Goal: Transaction & Acquisition: Obtain resource

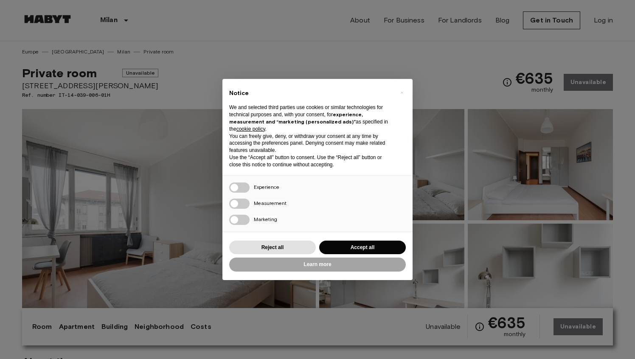
click at [465, 194] on div "× Notice We and selected third parties use cookies or similar technologies for …" at bounding box center [317, 179] width 635 height 359
click at [280, 248] on button "Reject all" at bounding box center [272, 248] width 87 height 14
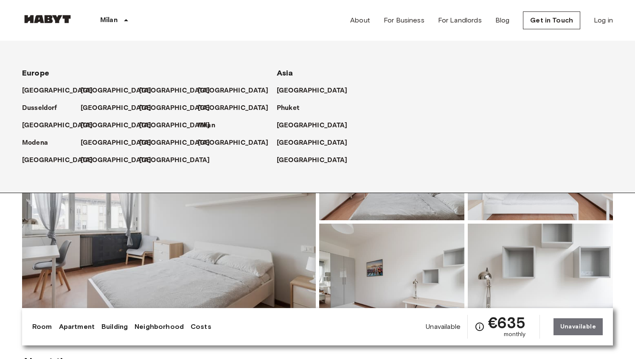
click at [109, 20] on p "Milan" at bounding box center [108, 20] width 17 height 10
click at [50, 21] on img at bounding box center [47, 19] width 51 height 8
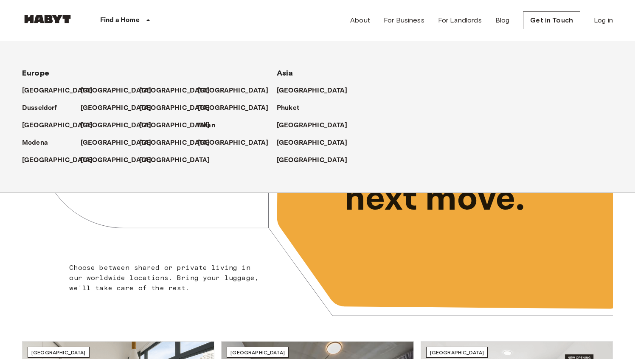
click at [118, 18] on p "Find a Home" at bounding box center [119, 20] width 39 height 10
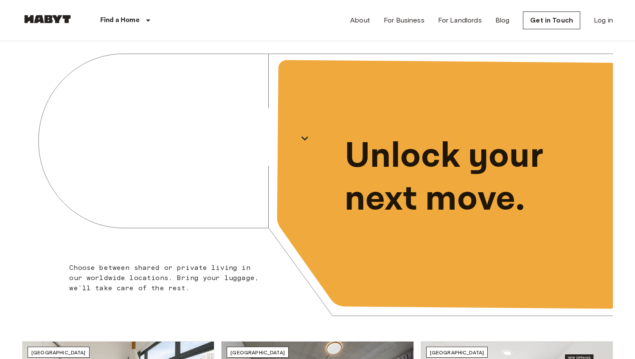
click at [118, 18] on p "Find a Home" at bounding box center [119, 20] width 39 height 10
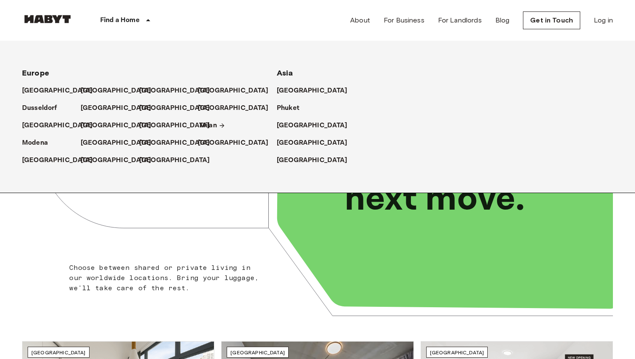
click at [199, 126] on p "Milan" at bounding box center [207, 126] width 17 height 10
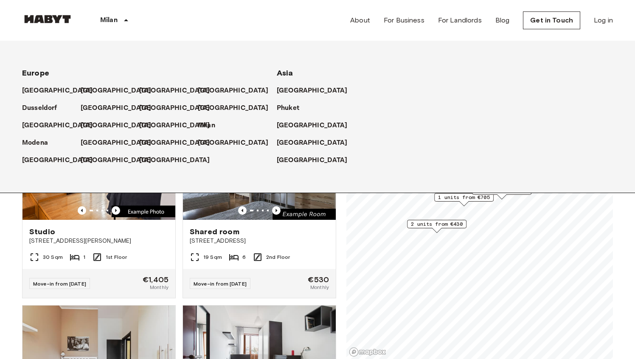
click at [311, 27] on div "[GEOGRAPHIC_DATA] [GEOGRAPHIC_DATA] [GEOGRAPHIC_DATA] [GEOGRAPHIC_DATA] [GEOGRA…" at bounding box center [317, 20] width 591 height 41
click at [16, 258] on div "Studio [STREET_ADDRESS][PERSON_NAME] 30 Sqm 1 1st Floor Move-in from [DATE] €1,…" at bounding box center [95, 205] width 160 height 188
click at [126, 21] on icon at bounding box center [126, 20] width 4 height 2
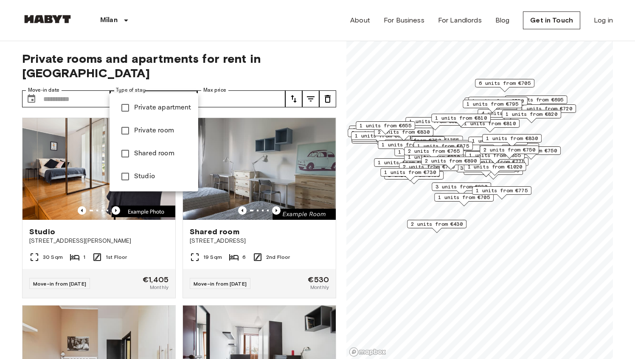
click at [149, 130] on span "Private room" at bounding box center [162, 131] width 57 height 10
type input "**********"
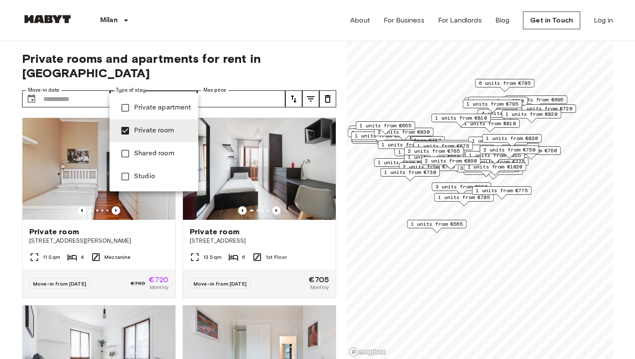
click at [0, 227] on div at bounding box center [317, 179] width 635 height 359
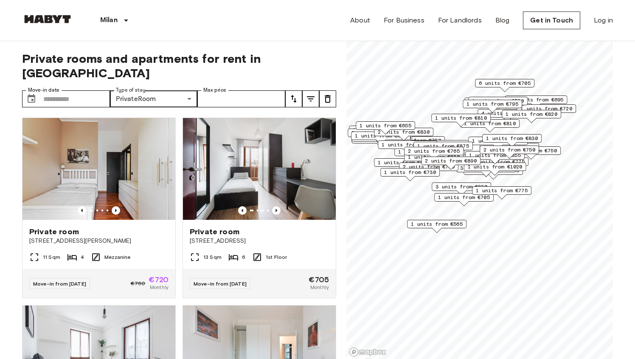
click at [286, 90] on button "tune" at bounding box center [293, 98] width 17 height 17
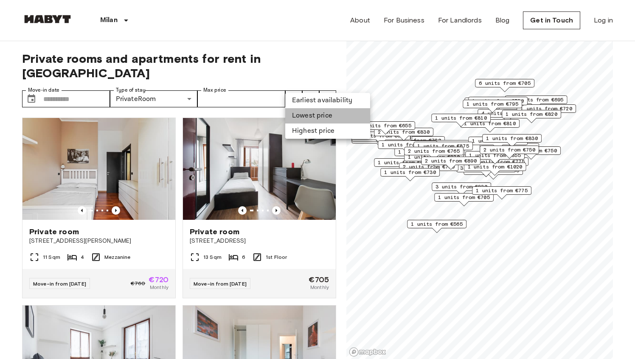
click at [318, 120] on li "Lowest price" at bounding box center [327, 115] width 85 height 15
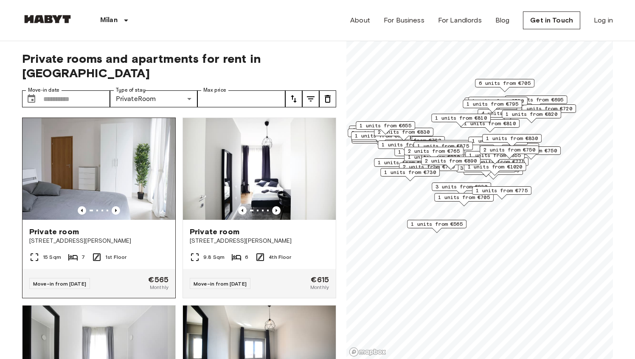
click at [125, 153] on img at bounding box center [98, 169] width 153 height 102
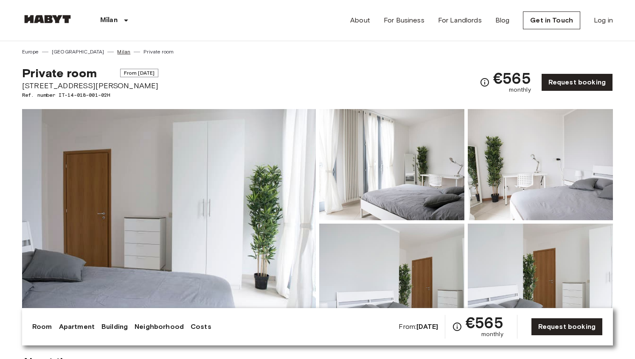
click at [117, 50] on link "Milan" at bounding box center [123, 52] width 13 height 8
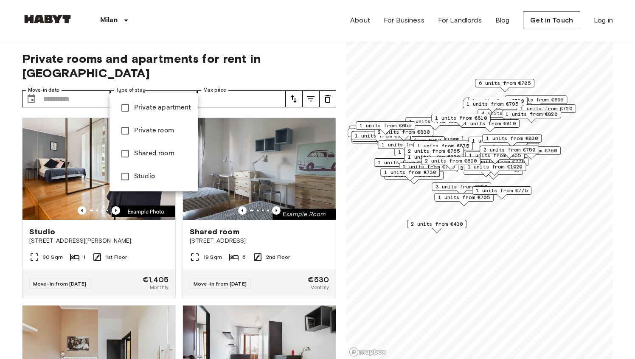
click at [151, 150] on span "Shared room" at bounding box center [162, 154] width 57 height 10
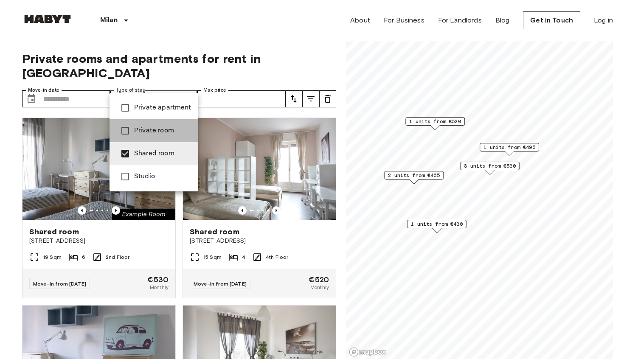
click at [158, 127] on span "Private room" at bounding box center [162, 131] width 57 height 10
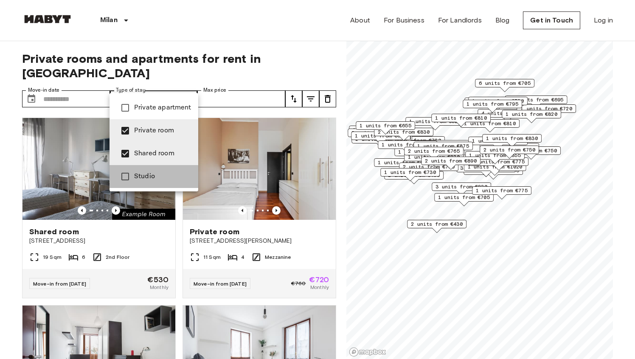
click at [145, 177] on span "Studio" at bounding box center [162, 176] width 57 height 10
type input "**********"
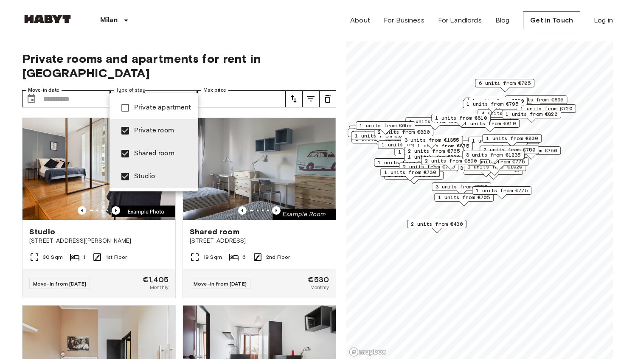
click at [253, 82] on div at bounding box center [317, 179] width 635 height 359
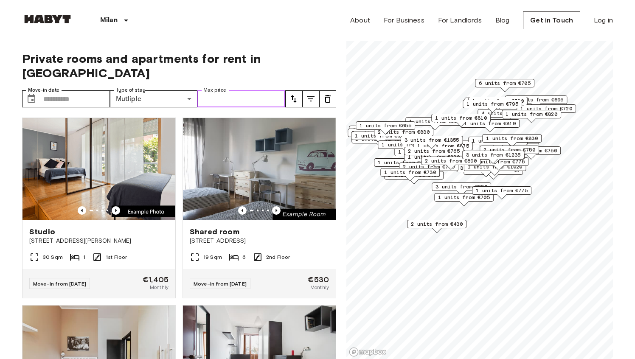
click at [245, 90] on input "Max price" at bounding box center [241, 98] width 88 height 17
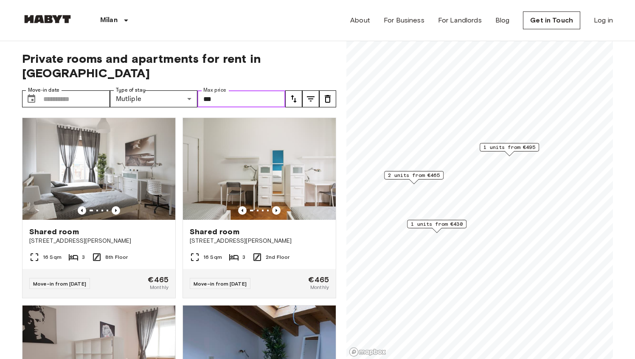
type input "***"
click at [278, 53] on span "Private rooms and apartments for rent in [GEOGRAPHIC_DATA]" at bounding box center [179, 65] width 314 height 29
click at [297, 94] on icon "tune" at bounding box center [294, 99] width 10 height 10
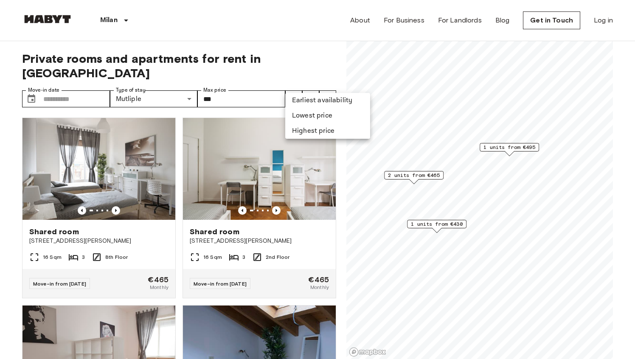
click at [306, 119] on li "Lowest price" at bounding box center [327, 115] width 85 height 15
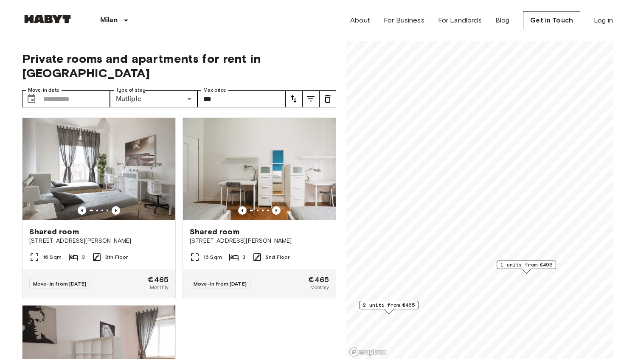
click at [537, 261] on span "1 units from €495" at bounding box center [526, 265] width 52 height 8
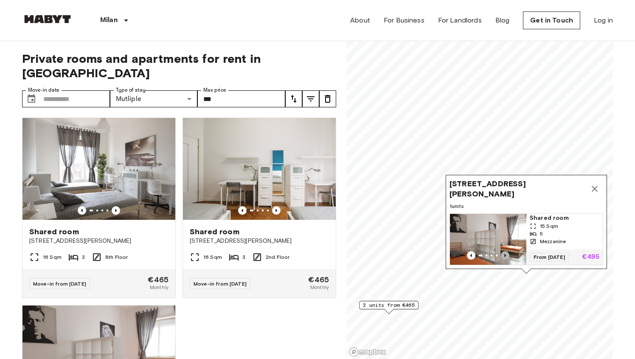
click at [504, 255] on icon "Previous image" at bounding box center [505, 255] width 2 height 3
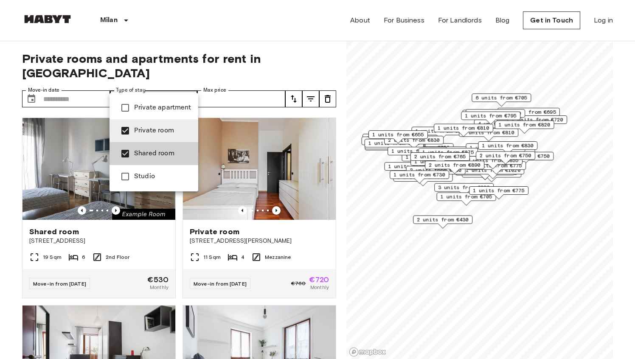
click at [157, 113] on li "Private apartment" at bounding box center [154, 107] width 89 height 23
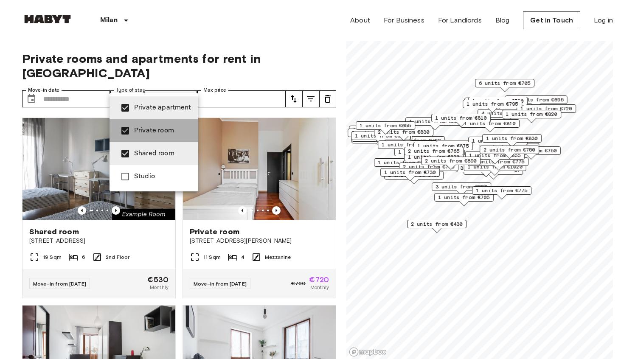
click at [143, 129] on span "Private room" at bounding box center [162, 131] width 57 height 10
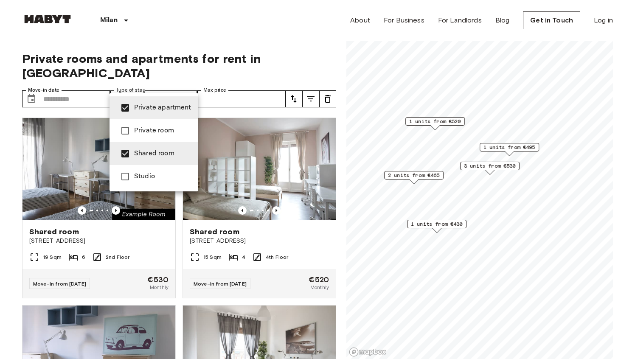
click at [143, 155] on span "Shared room" at bounding box center [162, 154] width 57 height 10
type input "**********"
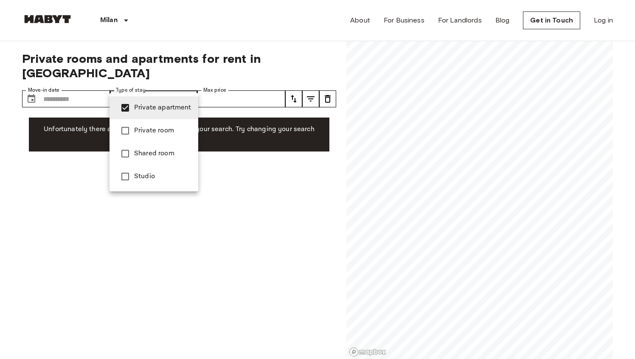
click at [139, 106] on span "Private apartment" at bounding box center [162, 108] width 57 height 10
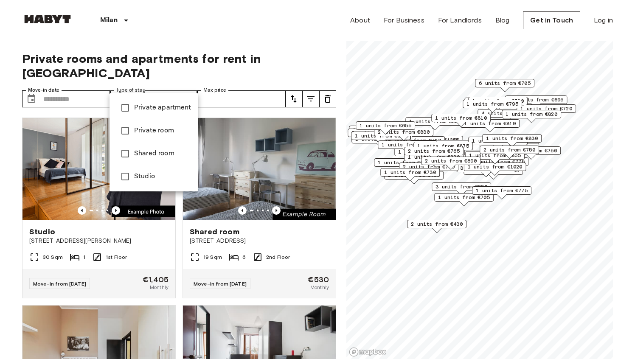
click at [138, 155] on span "Shared room" at bounding box center [162, 154] width 57 height 10
type input "**********"
